Goal: Download file/media

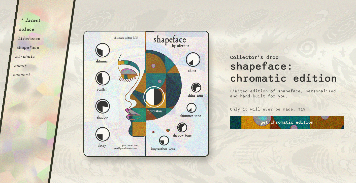
click at [248, 119] on link "get chromatic edition" at bounding box center [287, 122] width 114 height 13
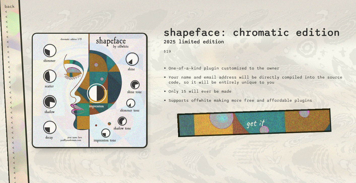
click at [16, 52] on div "<" at bounding box center [12, 51] width 10 height 5
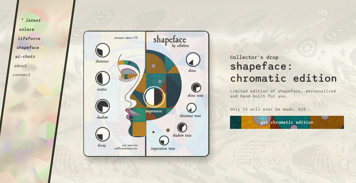
click at [247, 124] on link "get chromatic edition" at bounding box center [287, 122] width 114 height 13
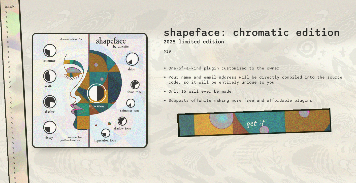
click at [279, 125] on link "get it" at bounding box center [254, 122] width 154 height 29
